Goal: Navigation & Orientation: Find specific page/section

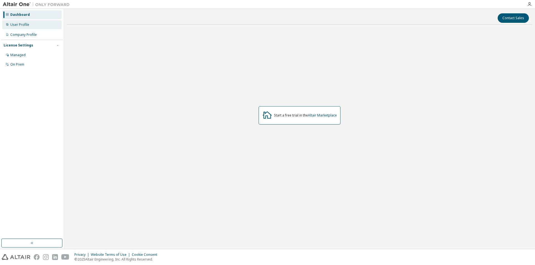
click at [41, 24] on div "User Profile" at bounding box center [31, 24] width 59 height 9
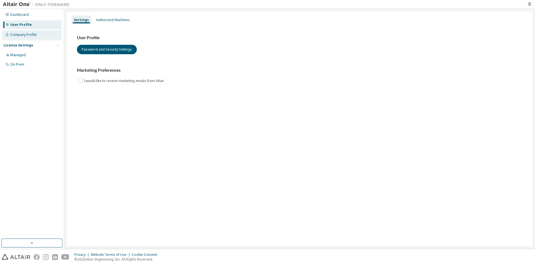
click at [29, 36] on div "Company Profile" at bounding box center [23, 35] width 26 height 4
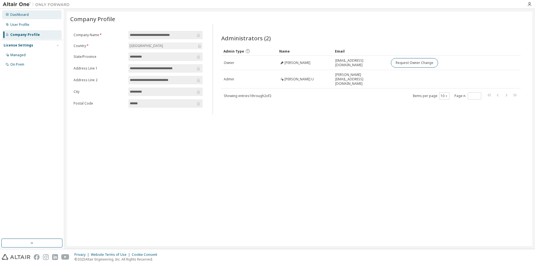
click at [28, 18] on div "Dashboard" at bounding box center [31, 14] width 59 height 9
